Goal: Connect with others: Connect with other users

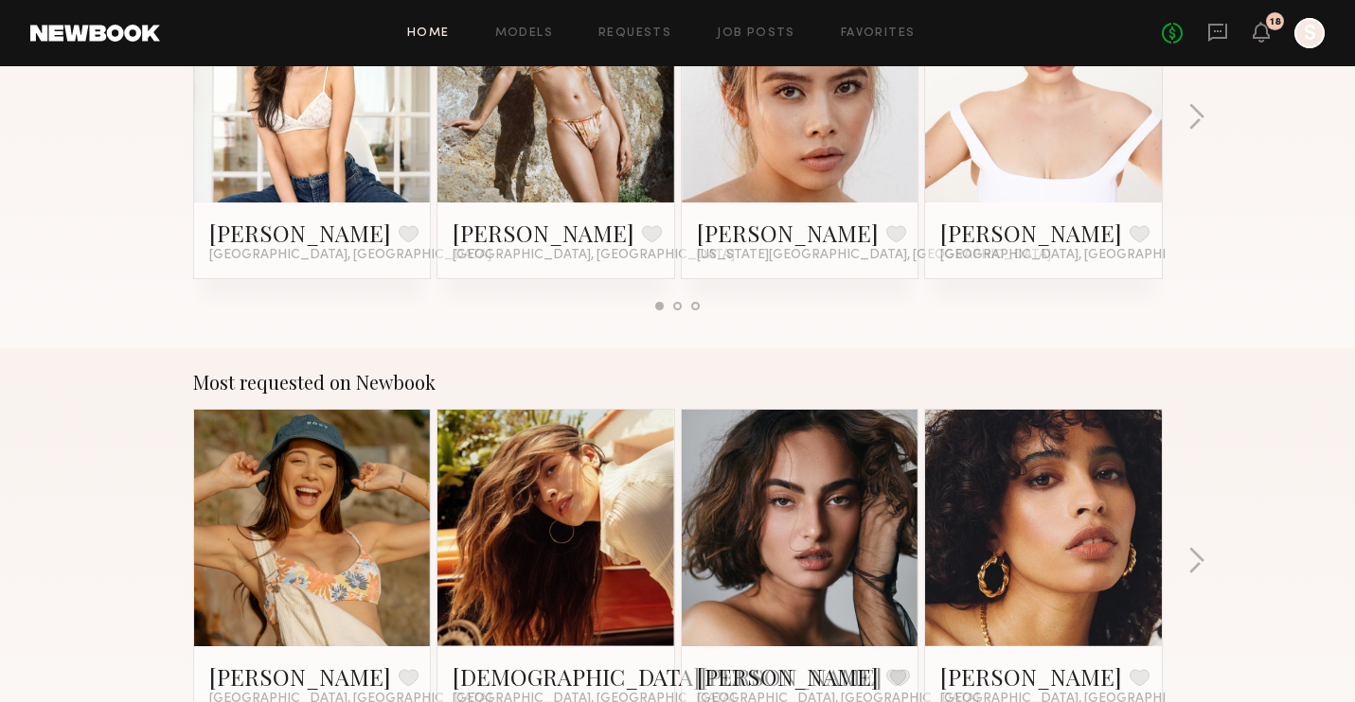
scroll to position [1361, 0]
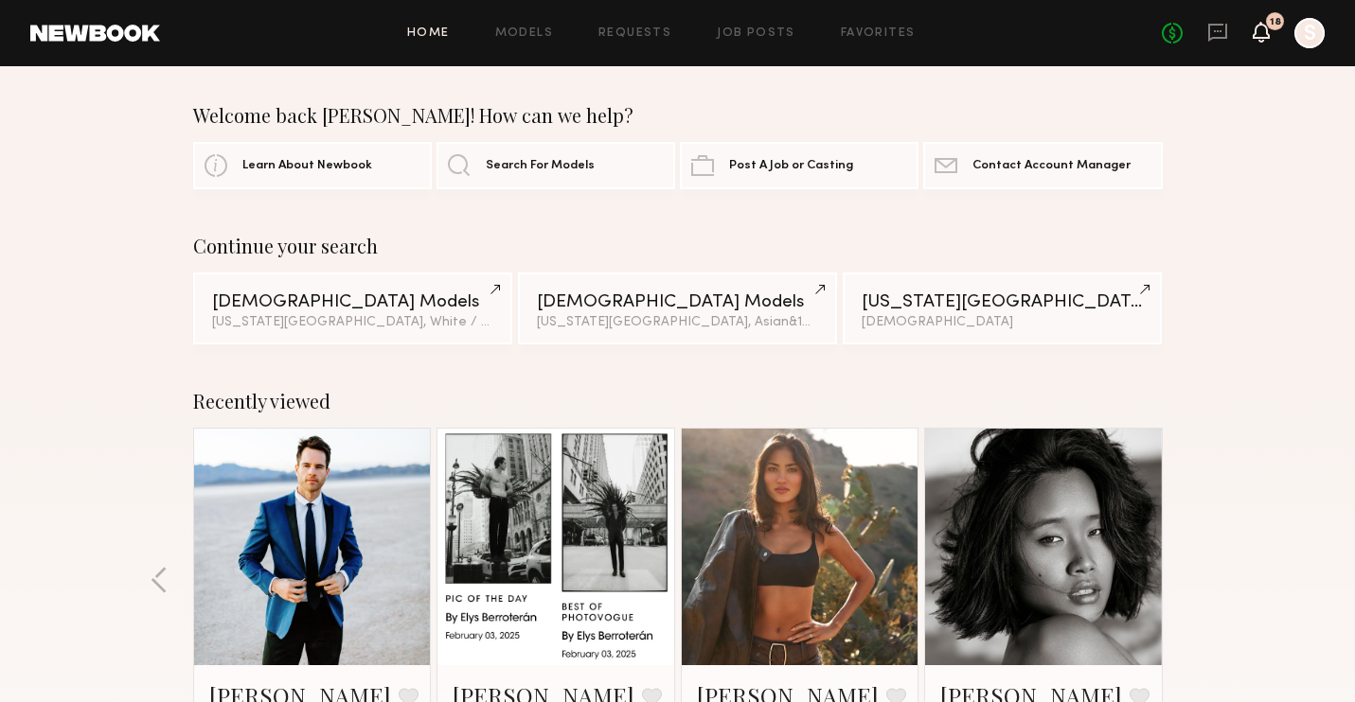
click at [1262, 30] on icon at bounding box center [1260, 31] width 15 height 13
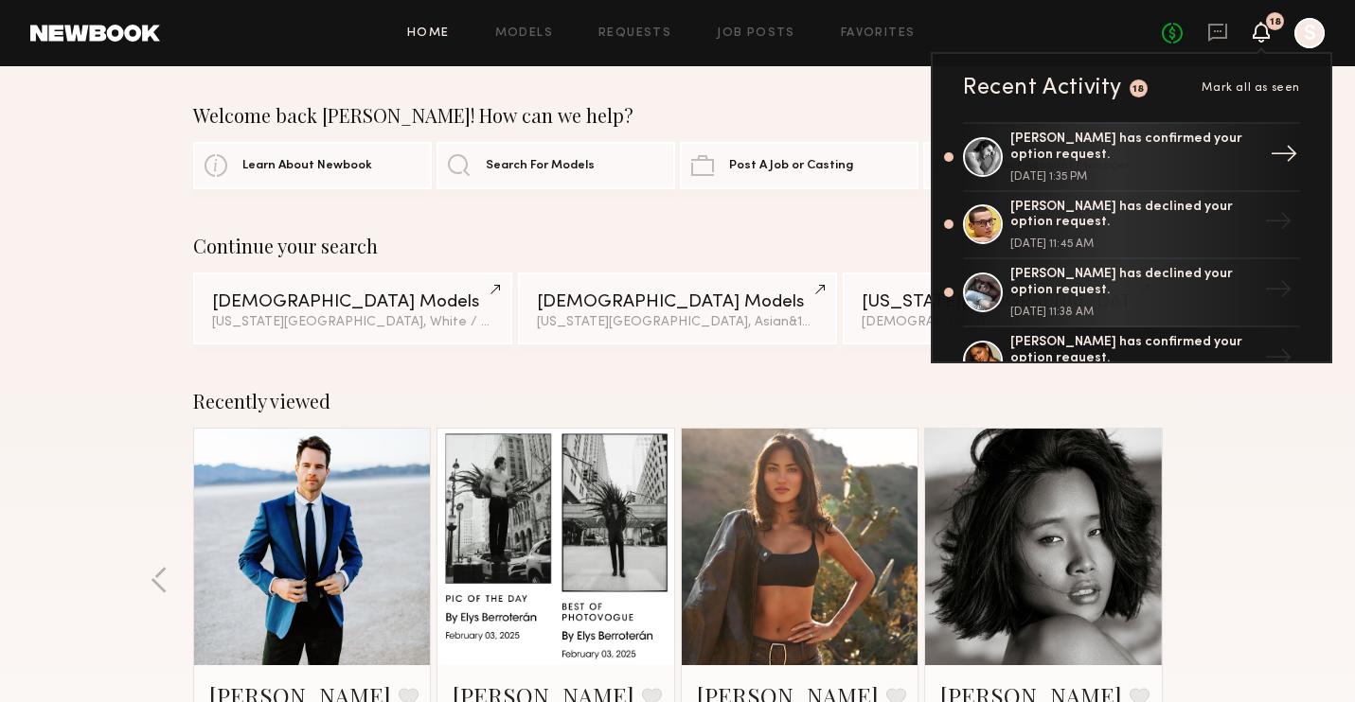
click at [1144, 148] on div "[PERSON_NAME] has confirmed your option request." at bounding box center [1133, 148] width 246 height 32
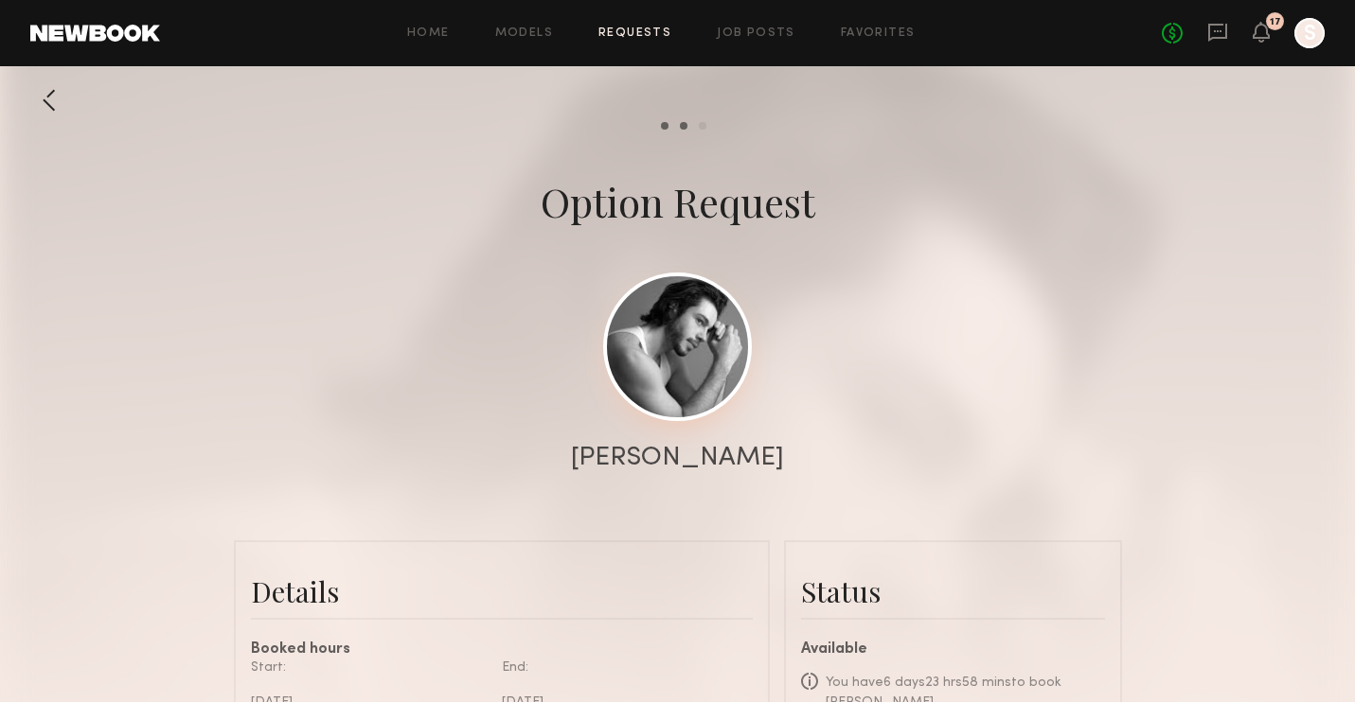
click at [695, 330] on link at bounding box center [677, 347] width 149 height 149
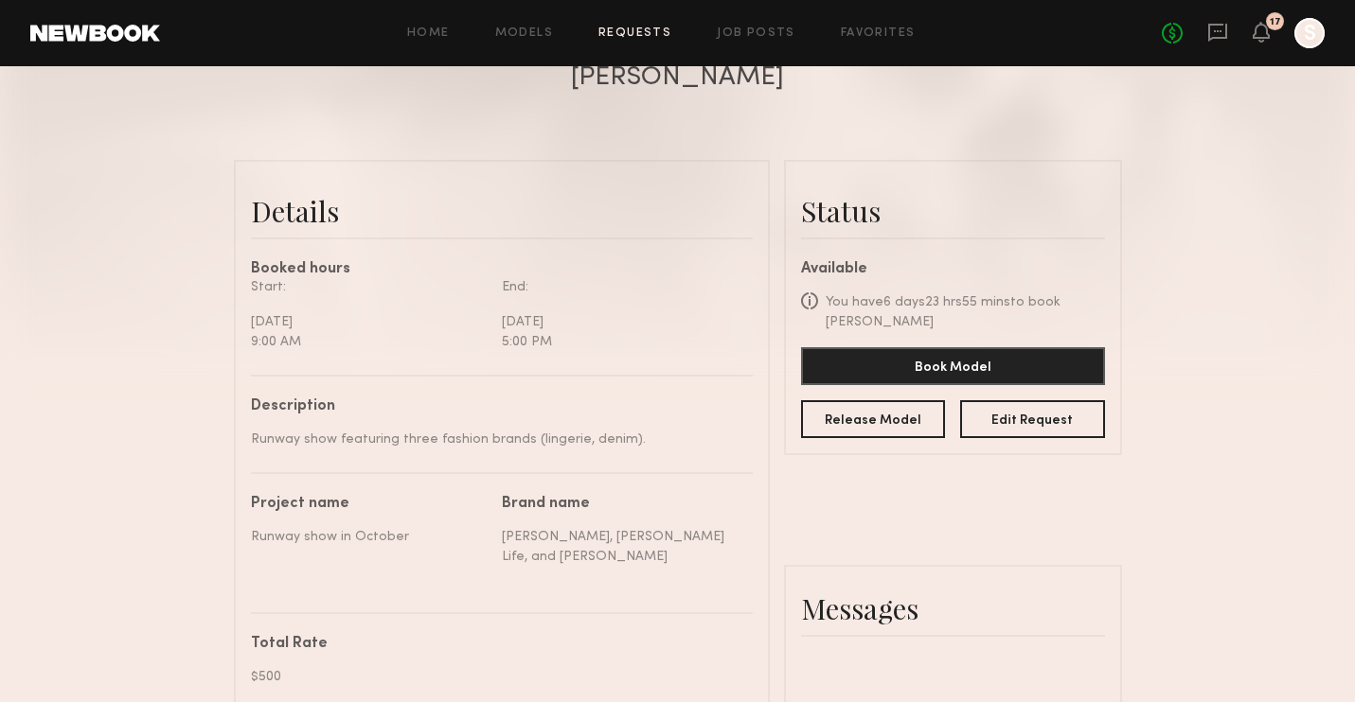
scroll to position [383, 0]
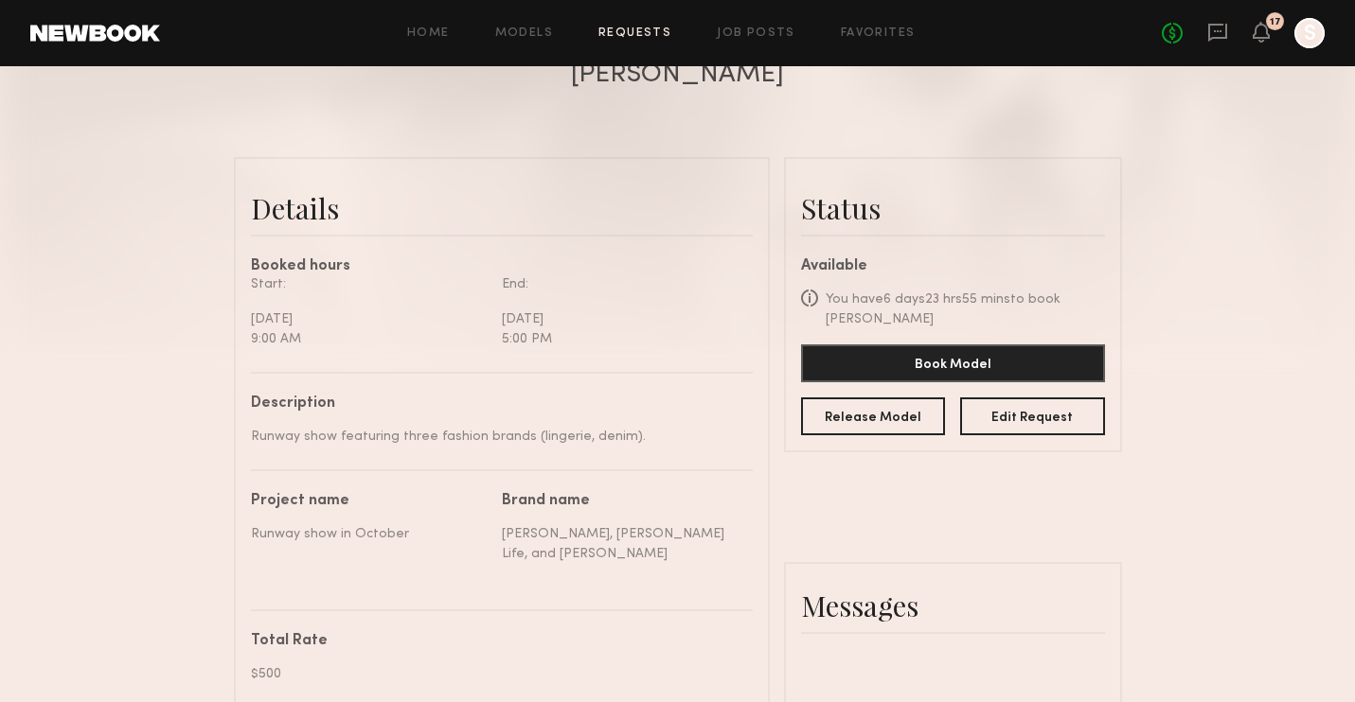
click at [138, 27] on link at bounding box center [95, 33] width 130 height 17
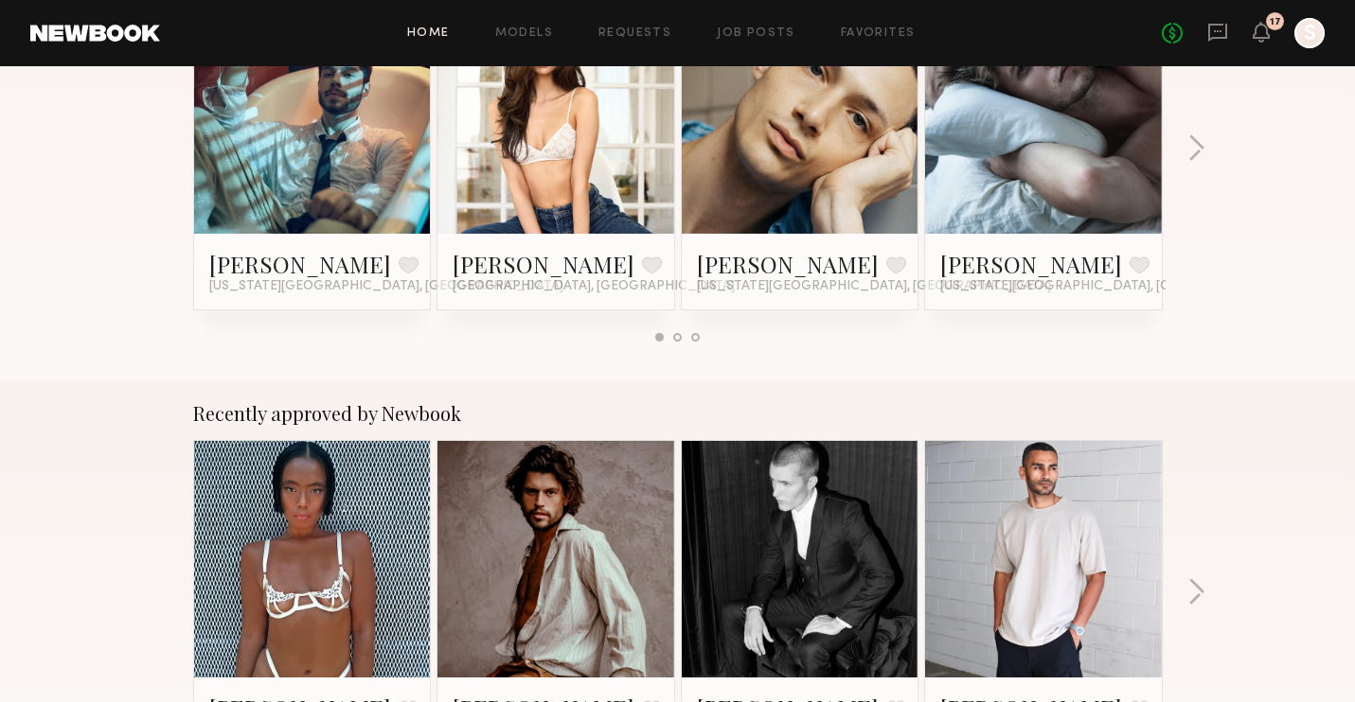
scroll to position [604, 0]
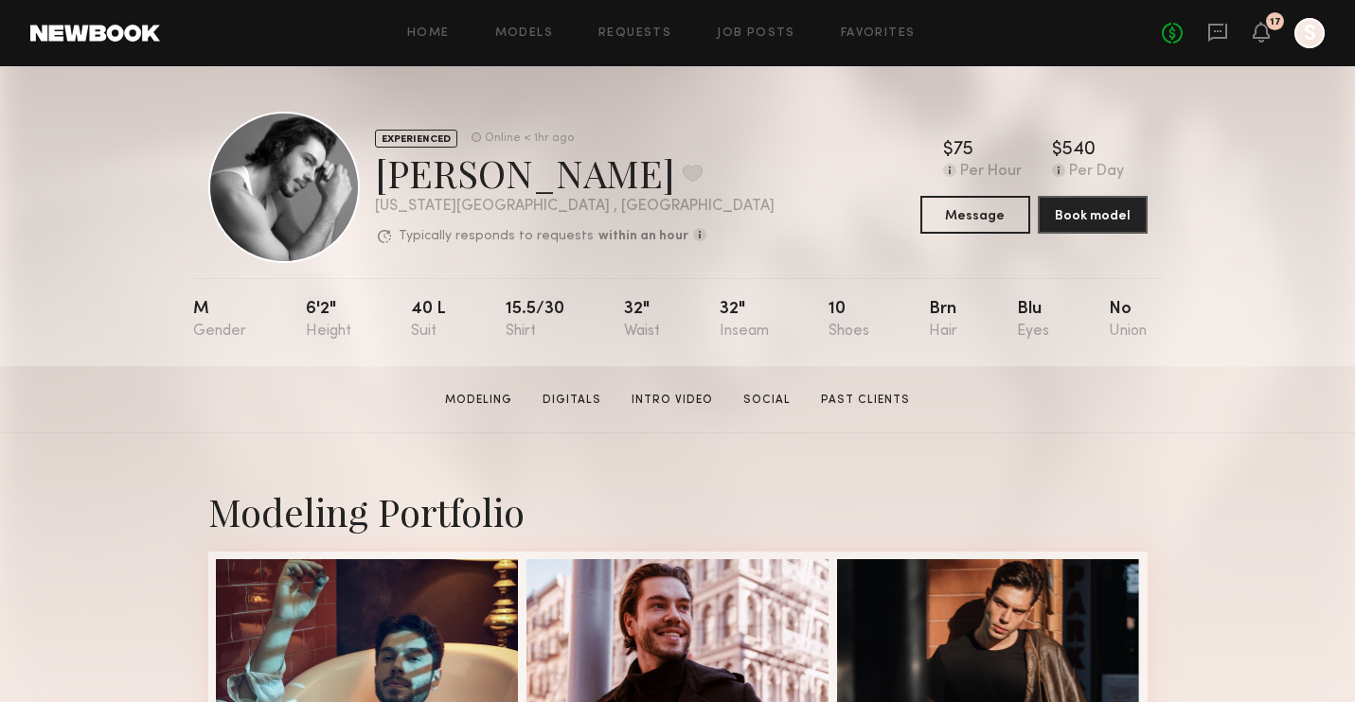
click at [93, 30] on link at bounding box center [95, 33] width 130 height 17
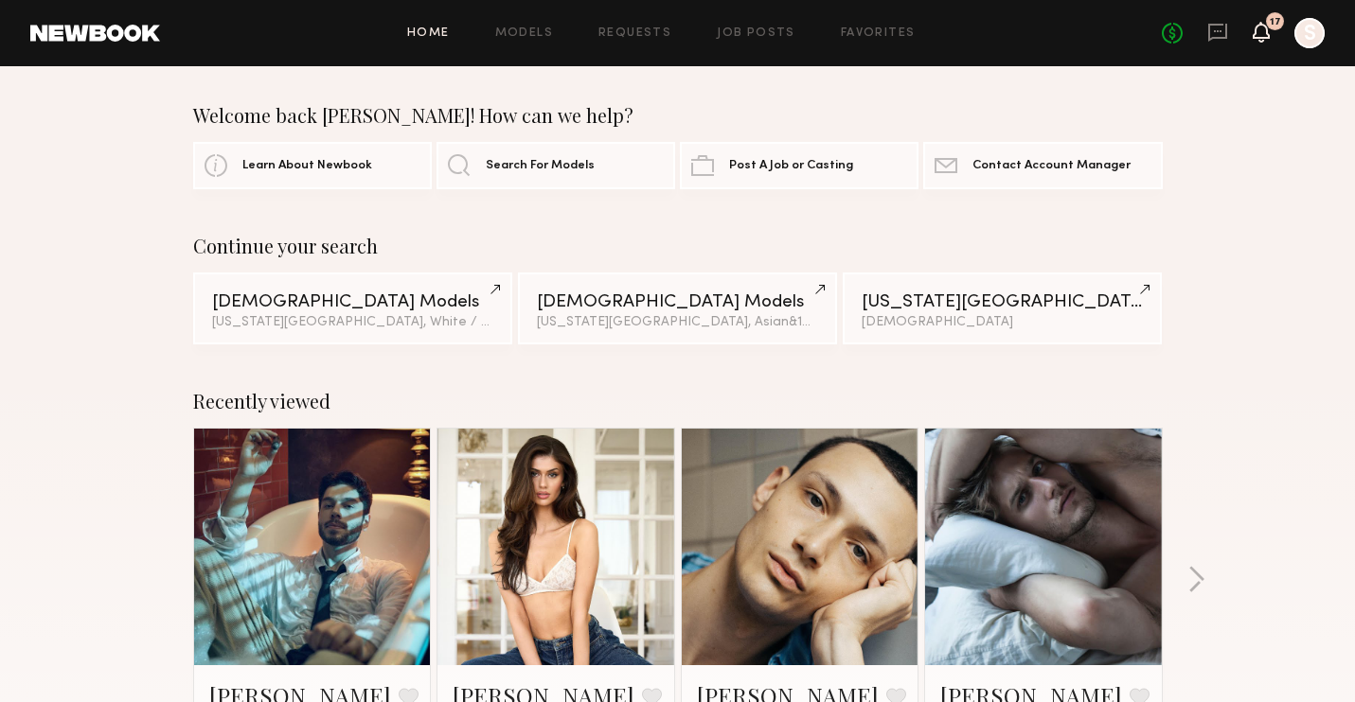
click at [1268, 35] on icon at bounding box center [1260, 31] width 15 height 13
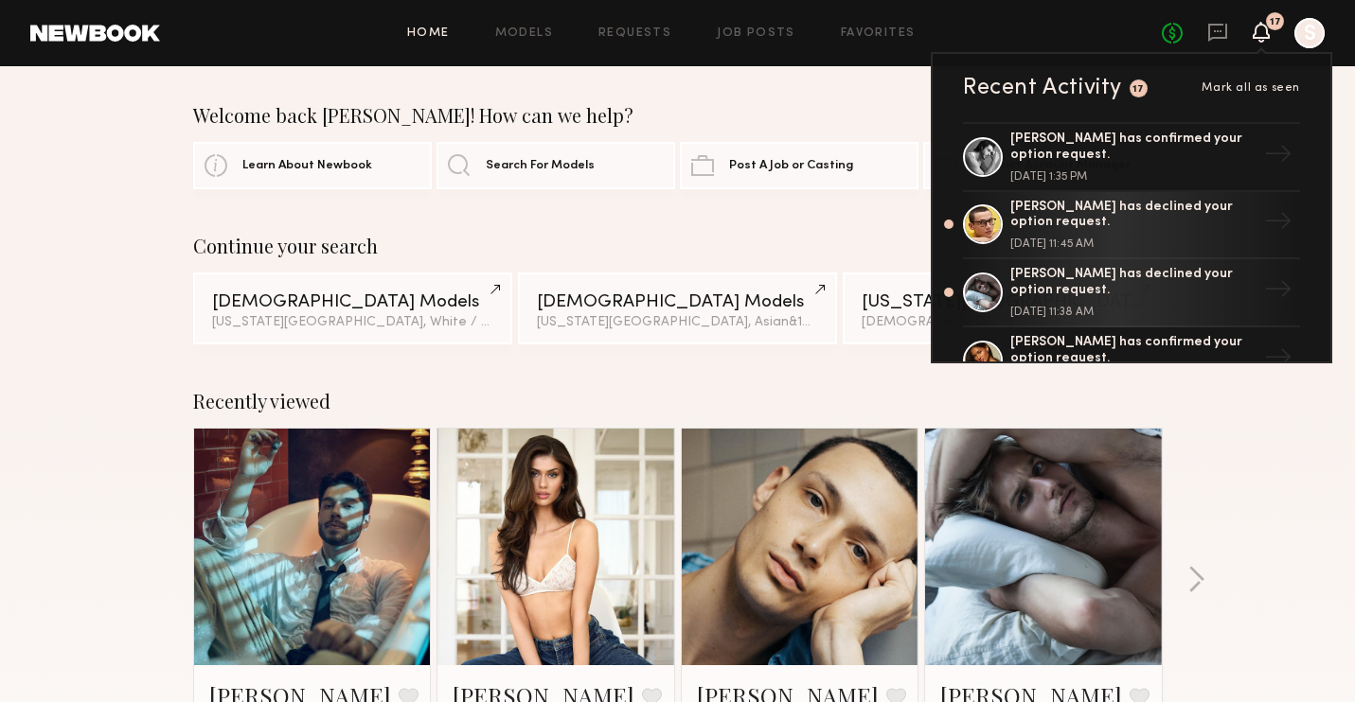
click at [1280, 433] on div "Recently viewed [PERSON_NAME] Favorite [US_STATE][GEOGRAPHIC_DATA], [GEOGRAPHIC…" at bounding box center [677, 589] width 1355 height 444
